Goal: Find specific page/section: Find specific page/section

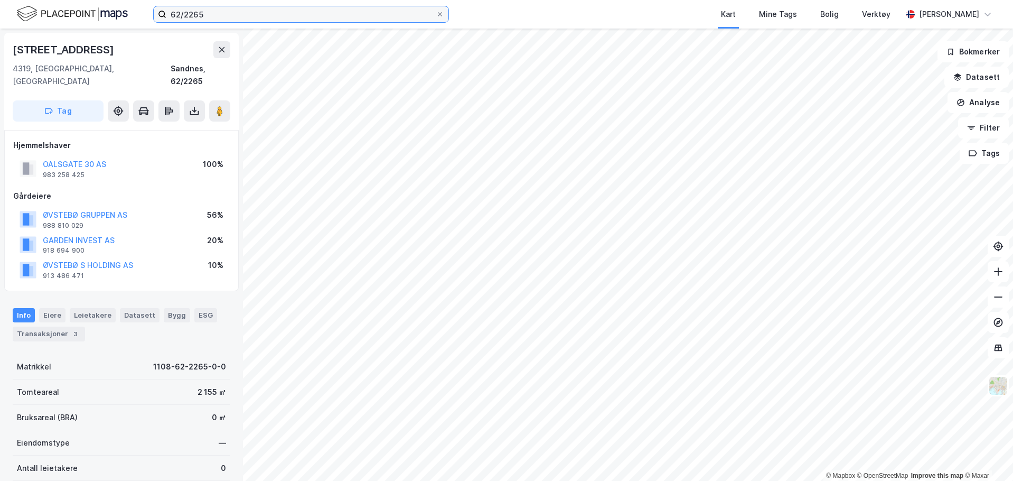
scroll to position [3, 0]
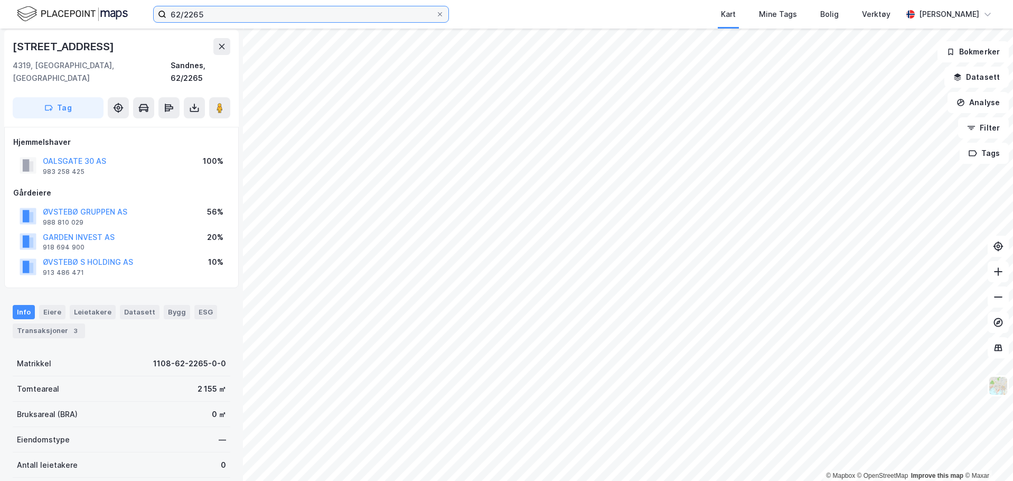
click at [274, 12] on input "62/2265" at bounding box center [300, 14] width 269 height 16
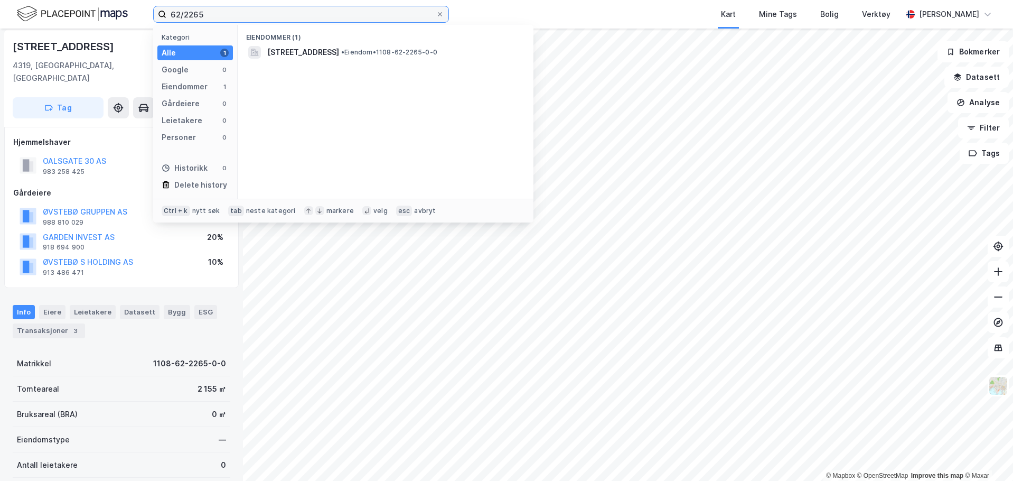
click at [274, 12] on input "62/2265" at bounding box center [300, 14] width 269 height 16
paste input "129 bnr. 814"
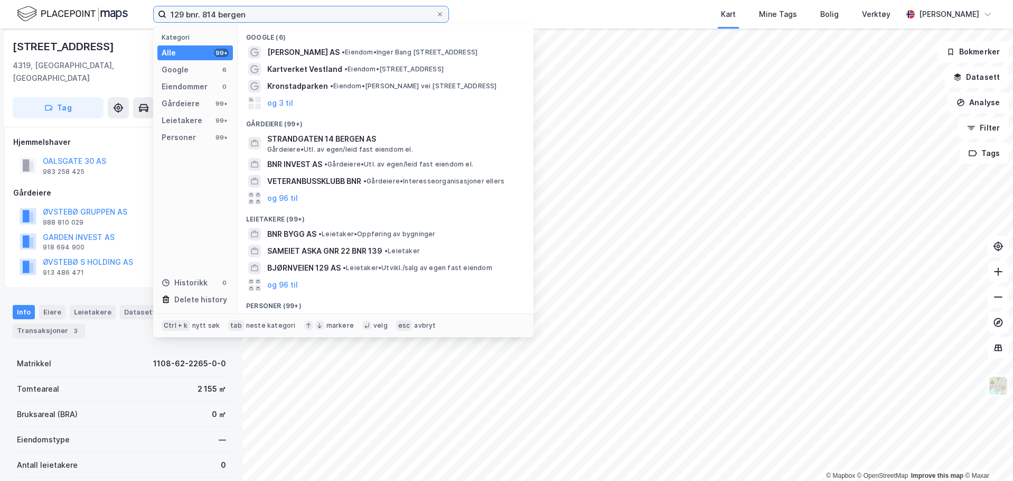
drag, startPoint x: 264, startPoint y: 13, endPoint x: 221, endPoint y: 14, distance: 42.8
click at [221, 14] on input "129 bnr. 814 bergen" at bounding box center [300, 14] width 269 height 16
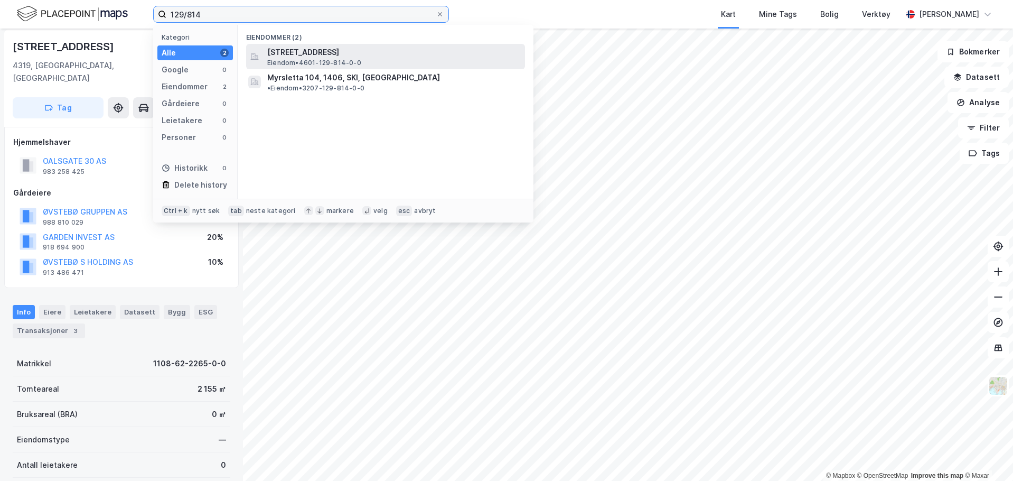
type input "129/814"
click at [334, 57] on span "[STREET_ADDRESS]" at bounding box center [394, 52] width 254 height 13
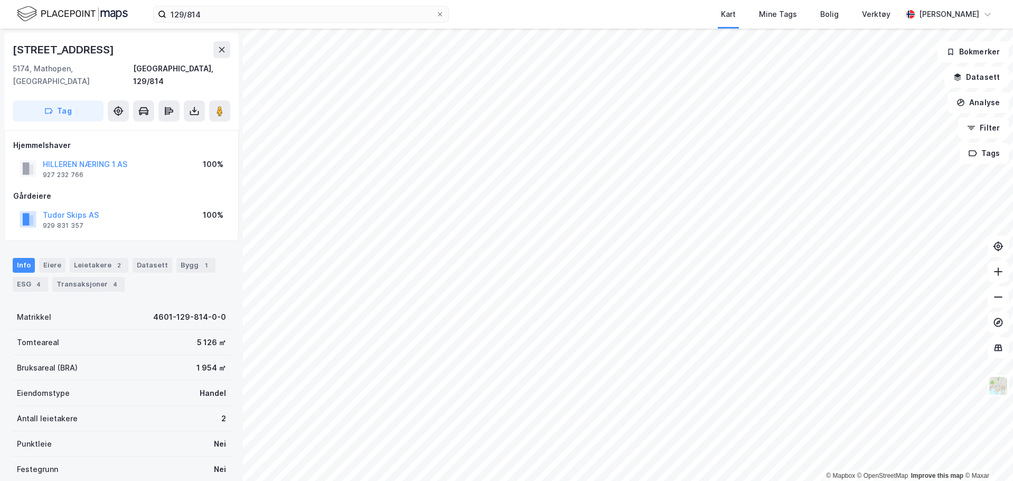
scroll to position [3, 0]
